Goal: Check status: Check status

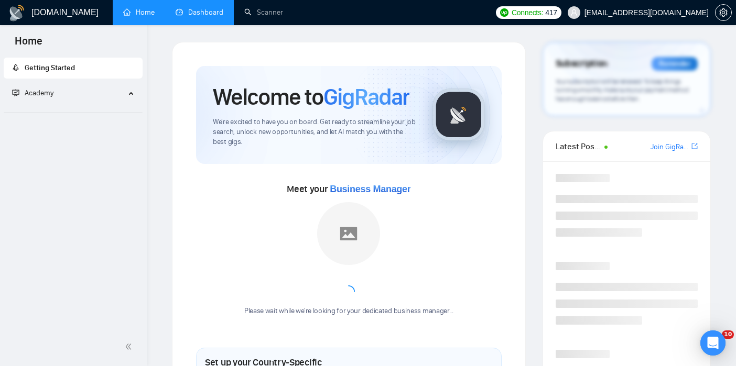
click at [219, 13] on link "Dashboard" at bounding box center [200, 12] width 48 height 9
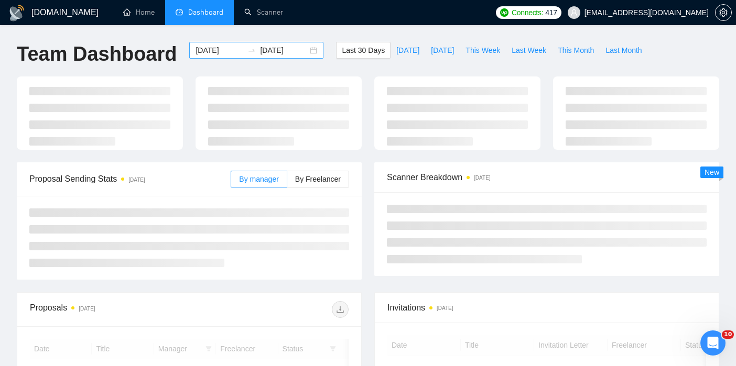
click at [247, 47] on icon "swap-right" at bounding box center [251, 50] width 8 height 8
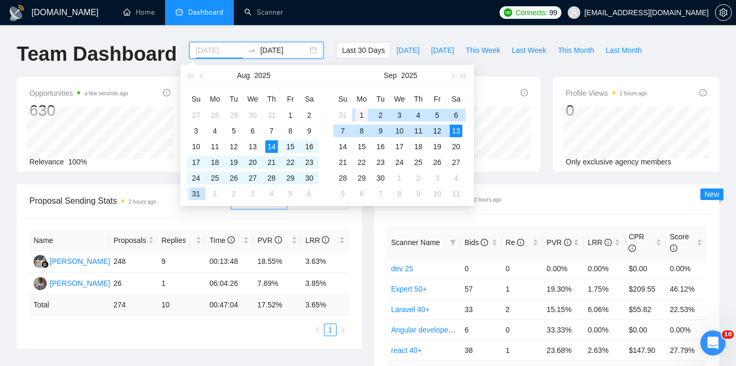
type input "[DATE]"
click at [359, 114] on div "1" at bounding box center [361, 115] width 13 height 13
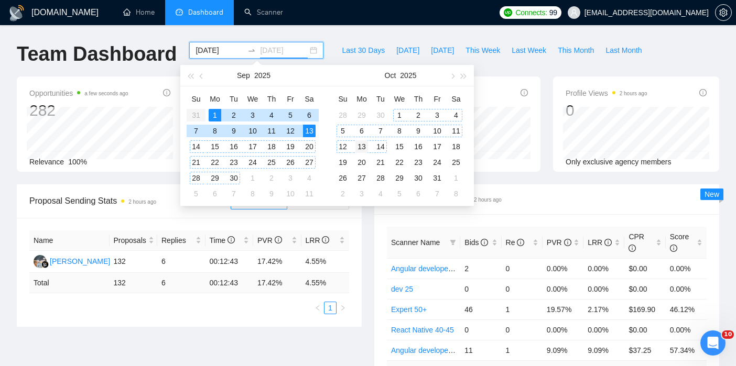
type input "[DATE]"
click at [366, 148] on div "13" at bounding box center [361, 146] width 13 height 13
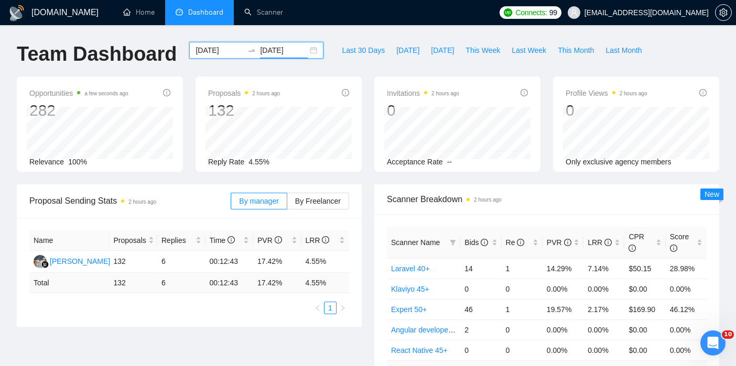
click at [280, 43] on div "[DATE] [DATE]" at bounding box center [256, 50] width 134 height 17
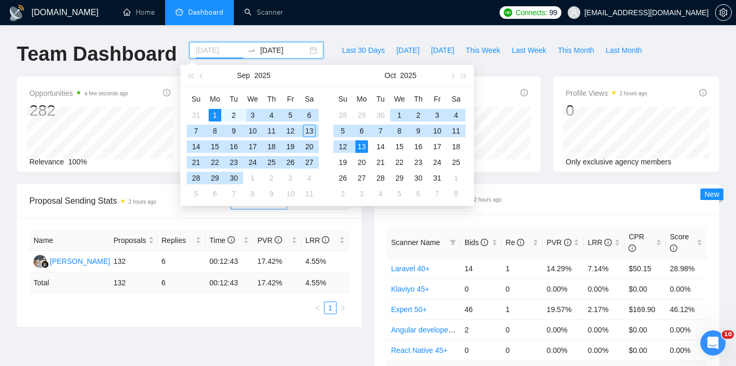
type input "[DATE]"
click at [215, 114] on div "1" at bounding box center [215, 115] width 13 height 13
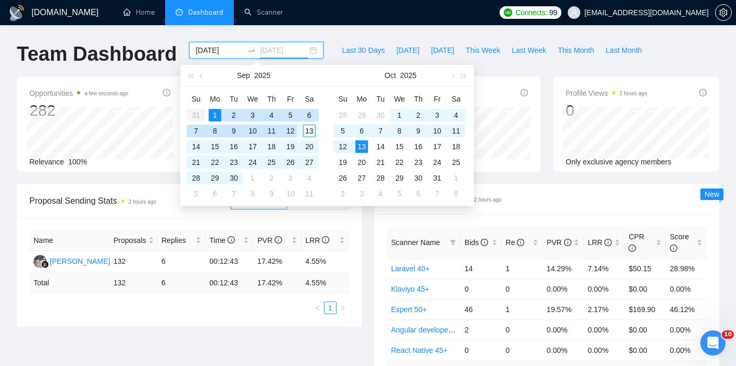
type input "[DATE]"
click at [312, 127] on div "13" at bounding box center [309, 131] width 13 height 13
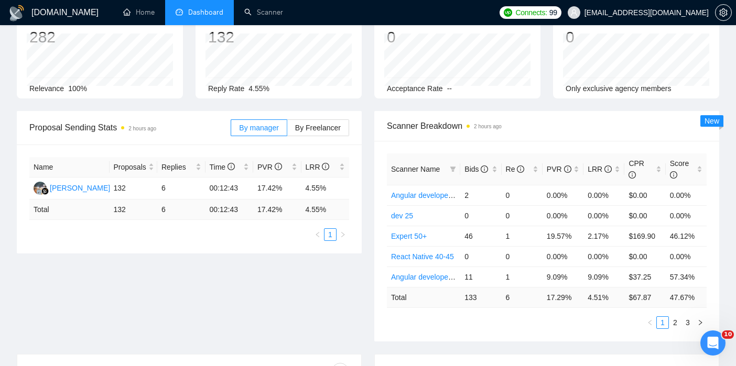
scroll to position [74, 0]
click at [485, 168] on icon "info-circle" at bounding box center [483, 168] width 7 height 7
click at [480, 171] on span "Bids" at bounding box center [476, 169] width 24 height 8
